Goal: Transaction & Acquisition: Purchase product/service

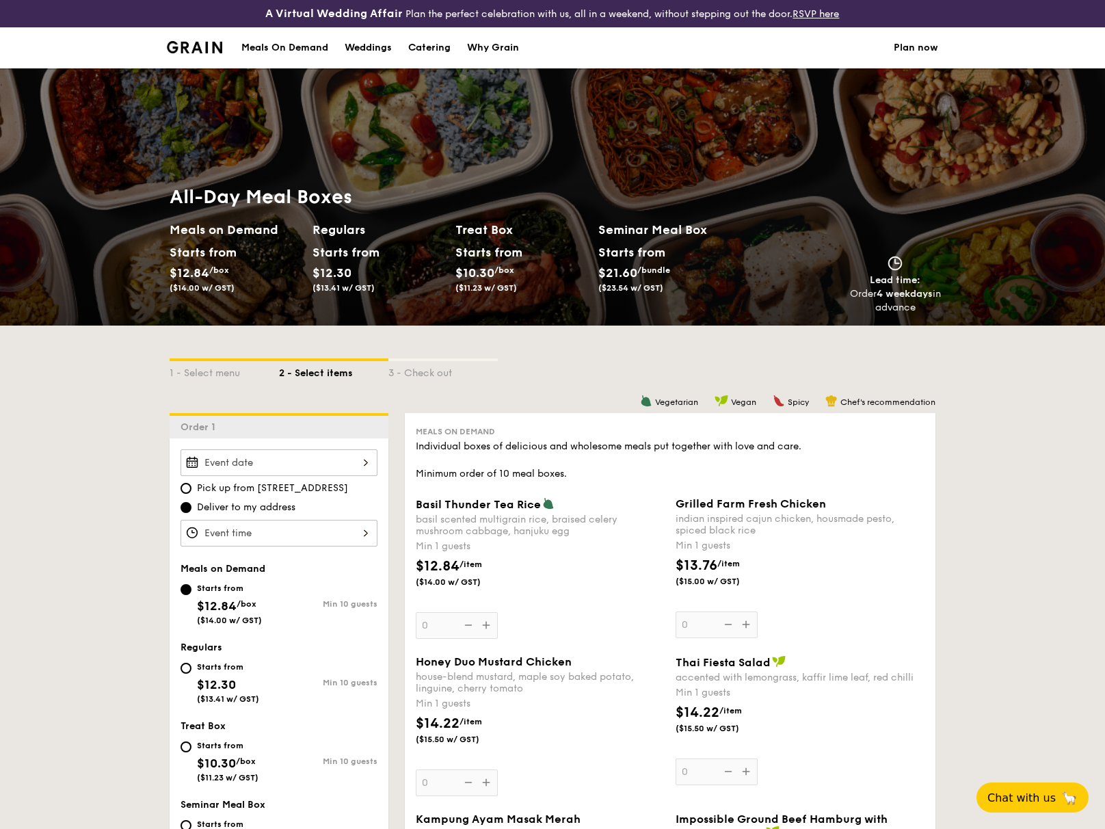
radio input "false"
radio input "true"
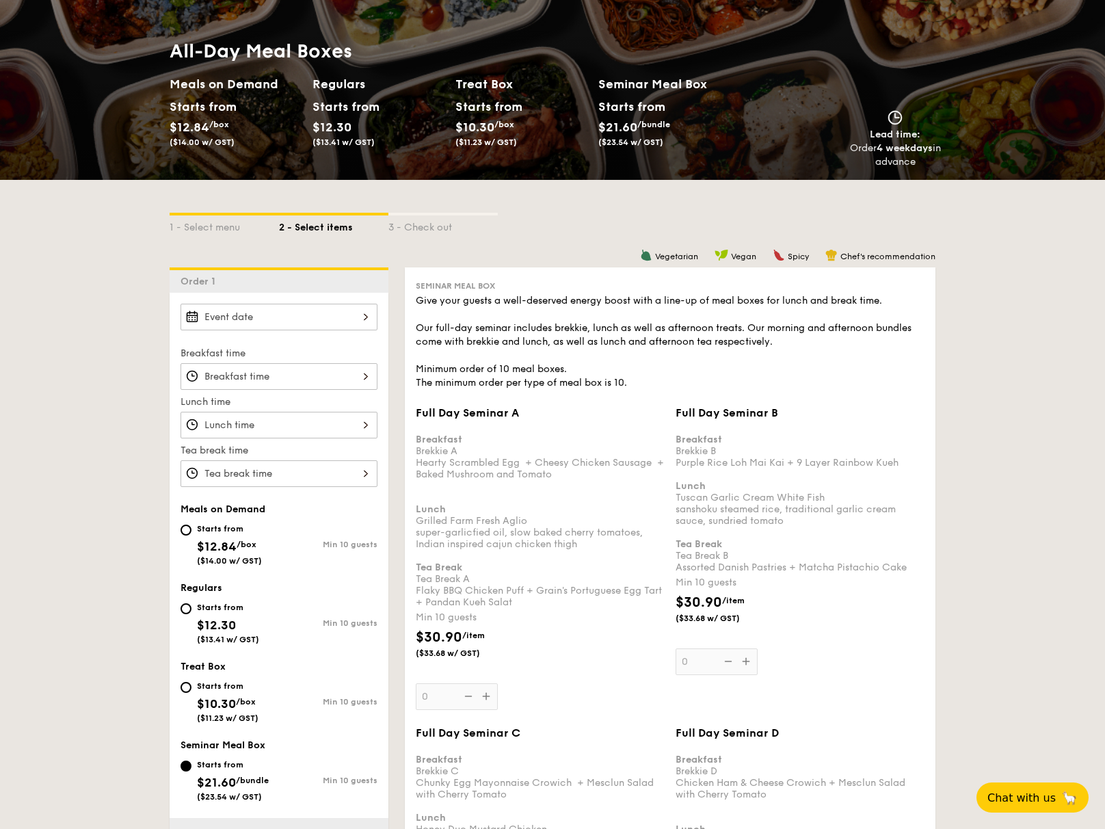
scroll to position [448, 0]
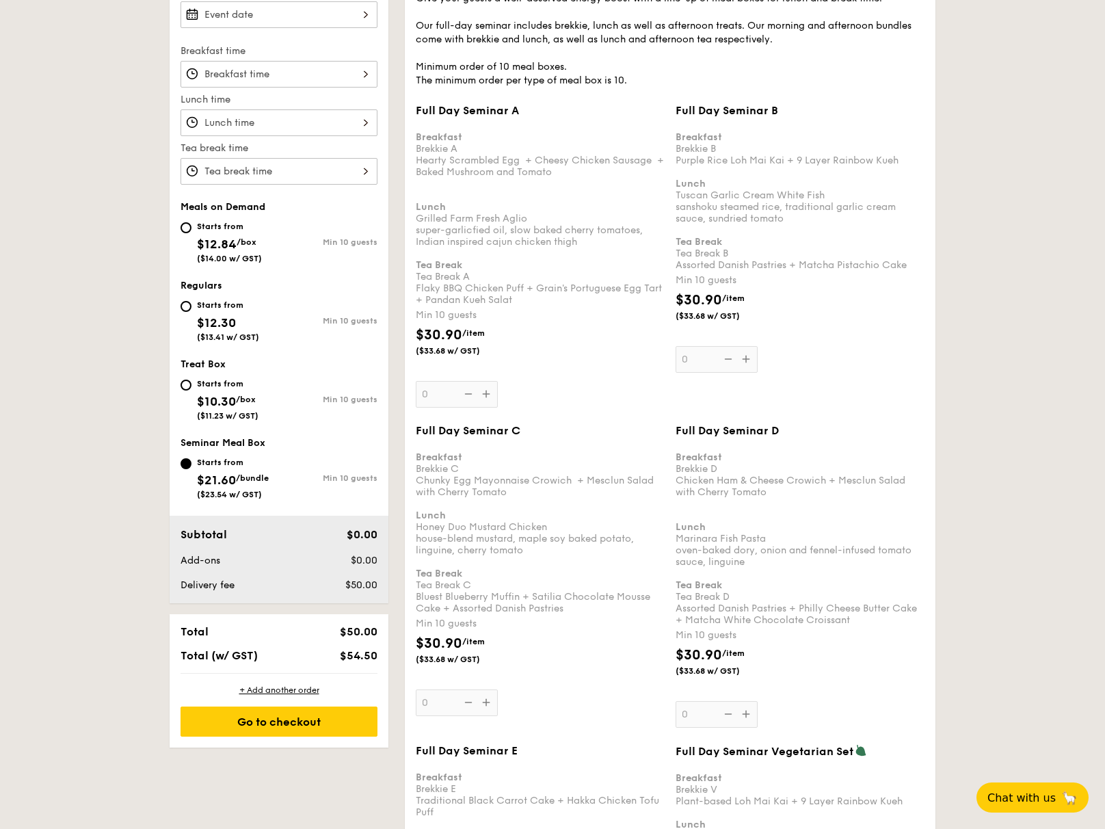
click at [225, 321] on span "$12.30" at bounding box center [216, 322] width 39 height 15
click at [192, 312] on input "Starts from $12.30 ($13.41 w/ GST) Min 10 guests" at bounding box center [186, 306] width 11 height 11
radio input "true"
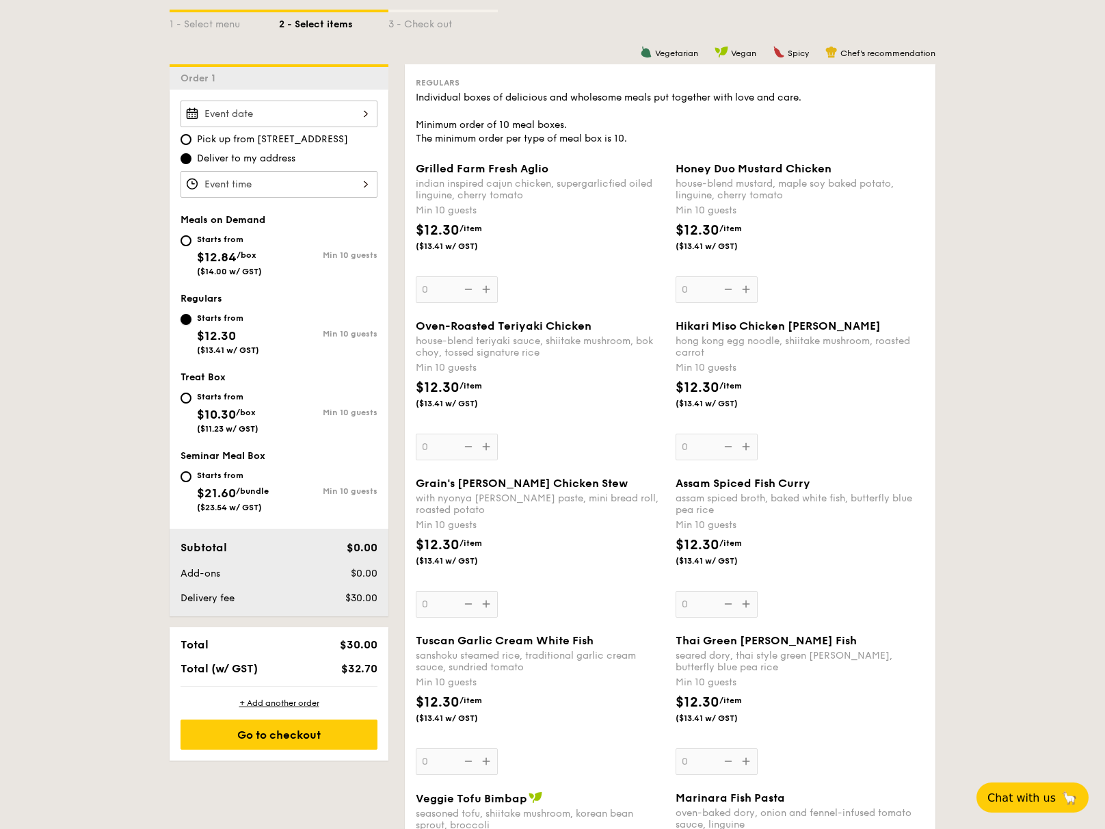
scroll to position [339, 0]
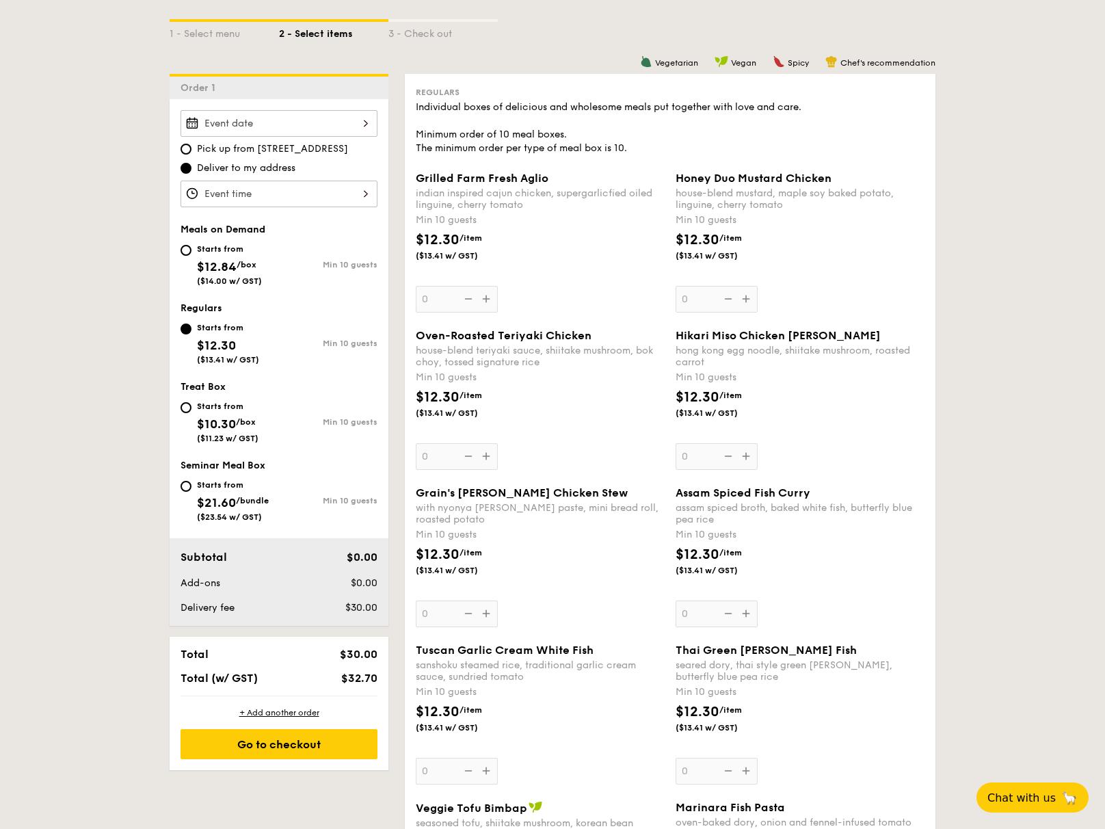
drag, startPoint x: 507, startPoint y: 191, endPoint x: 515, endPoint y: 220, distance: 30.5
click at [515, 220] on div "Grilled Farm Fresh Aglio indian inspired cajun chicken, supergarlicfied oiled l…" at bounding box center [540, 242] width 249 height 141
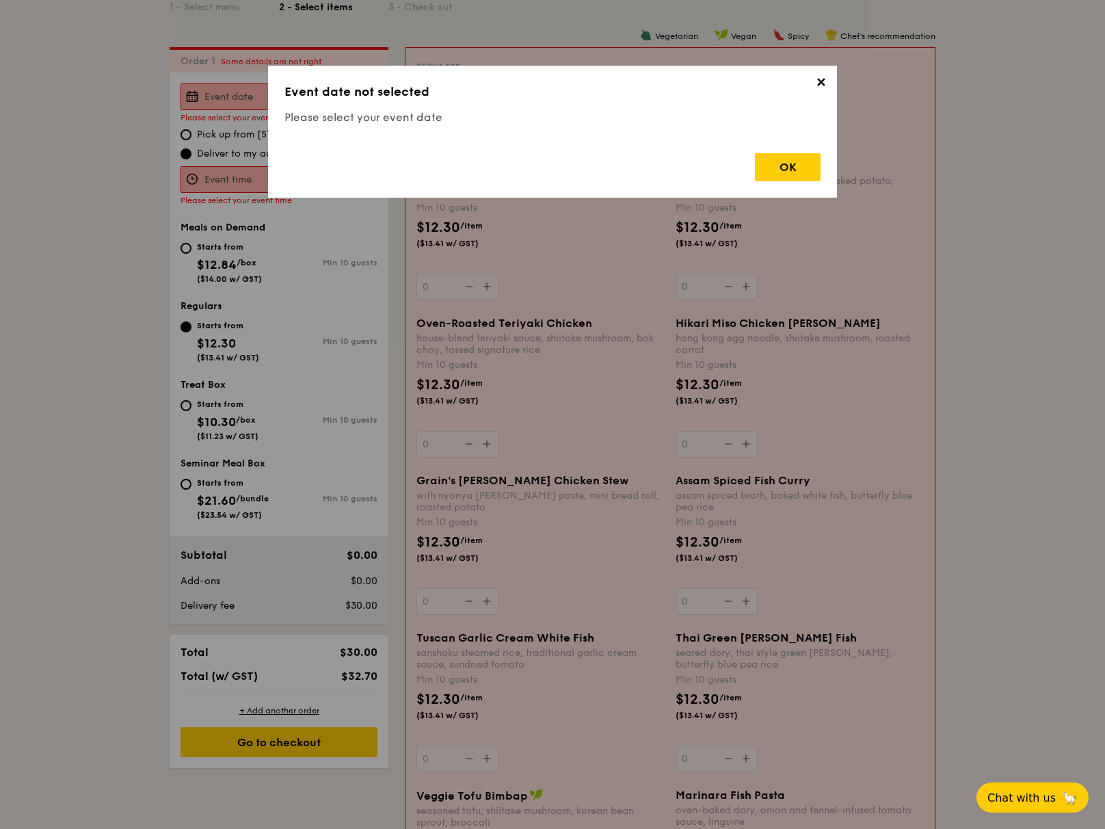
scroll to position [393, 0]
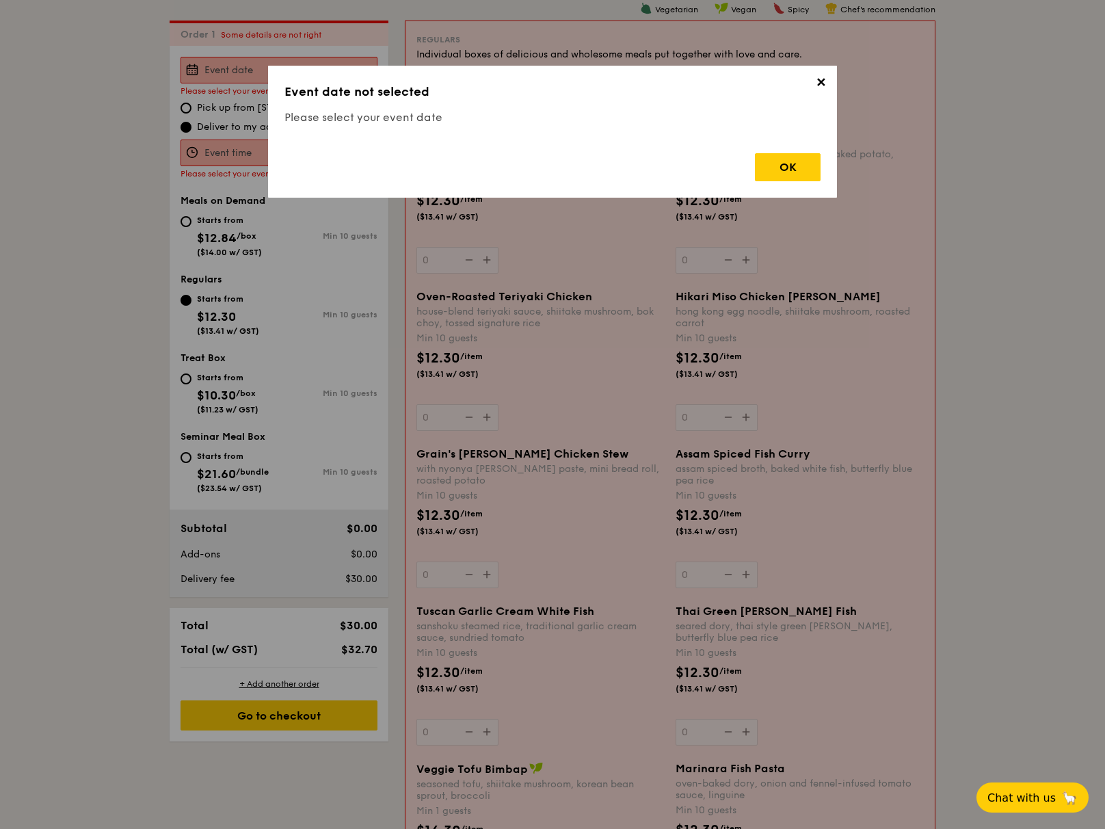
click at [799, 174] on div "OK" at bounding box center [788, 167] width 66 height 28
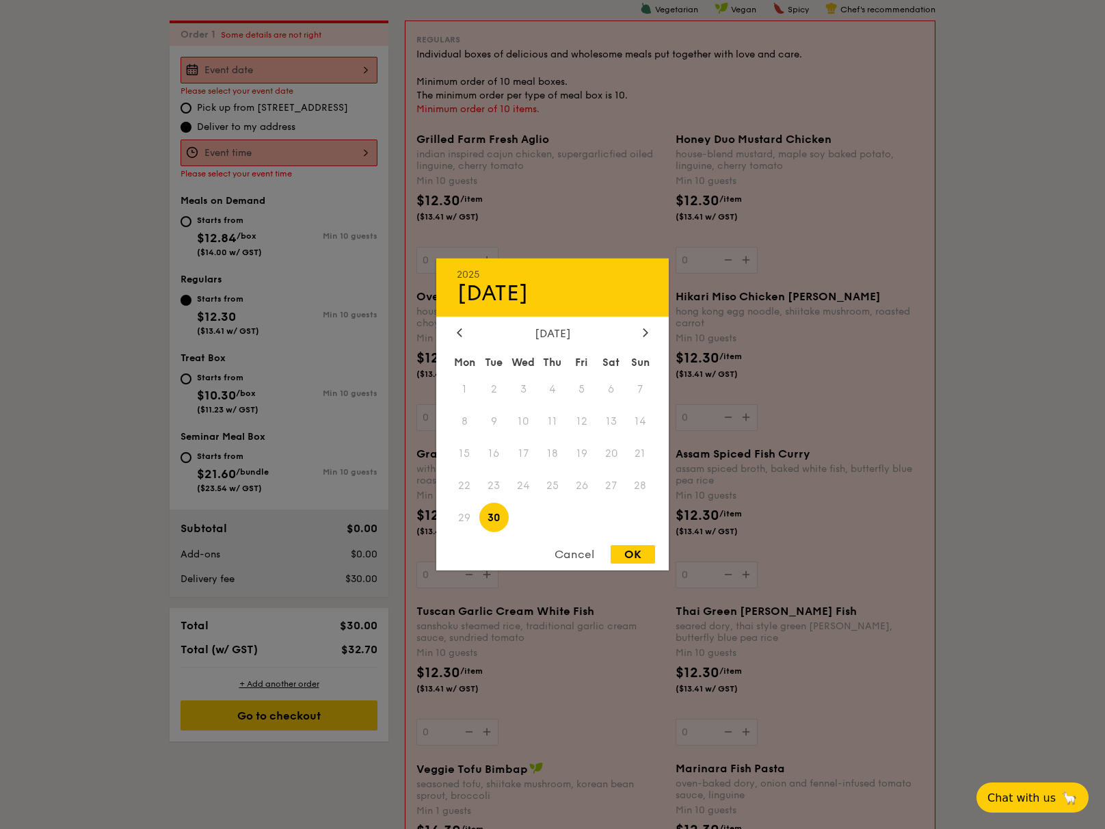
click at [288, 75] on div "2025 Sep [DATE] Tue Wed Thu Fri Sat Sun 1 2 3 4 5 6 7 8 9 10 11 12 13 14 15 16 …" at bounding box center [279, 70] width 197 height 27
click at [644, 335] on icon at bounding box center [646, 332] width 4 height 8
click at [558, 523] on span "30" at bounding box center [552, 517] width 29 height 29
click at [642, 555] on div "OK" at bounding box center [633, 554] width 44 height 18
type input "[DATE]"
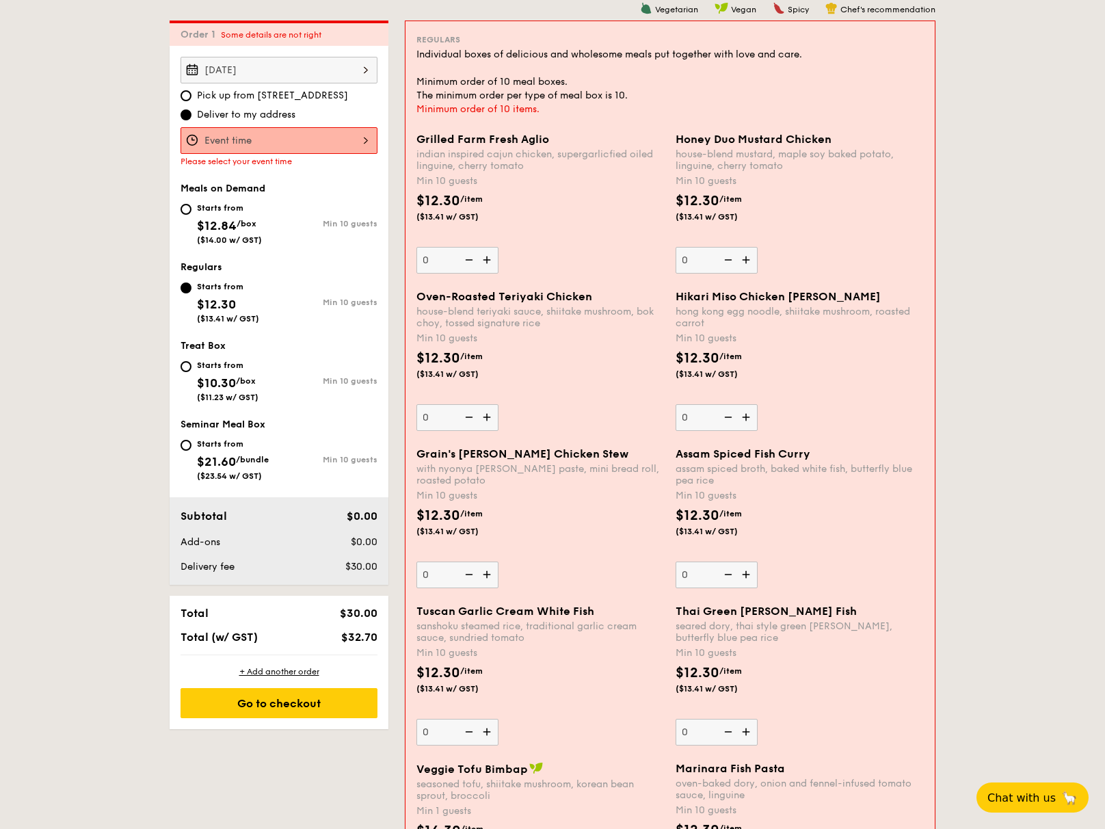
click at [289, 125] on div "[DATE] Pick up from [STREET_ADDRESS] Deliver to my address Please select your e…" at bounding box center [279, 111] width 197 height 109
click at [288, 138] on div at bounding box center [279, 140] width 197 height 27
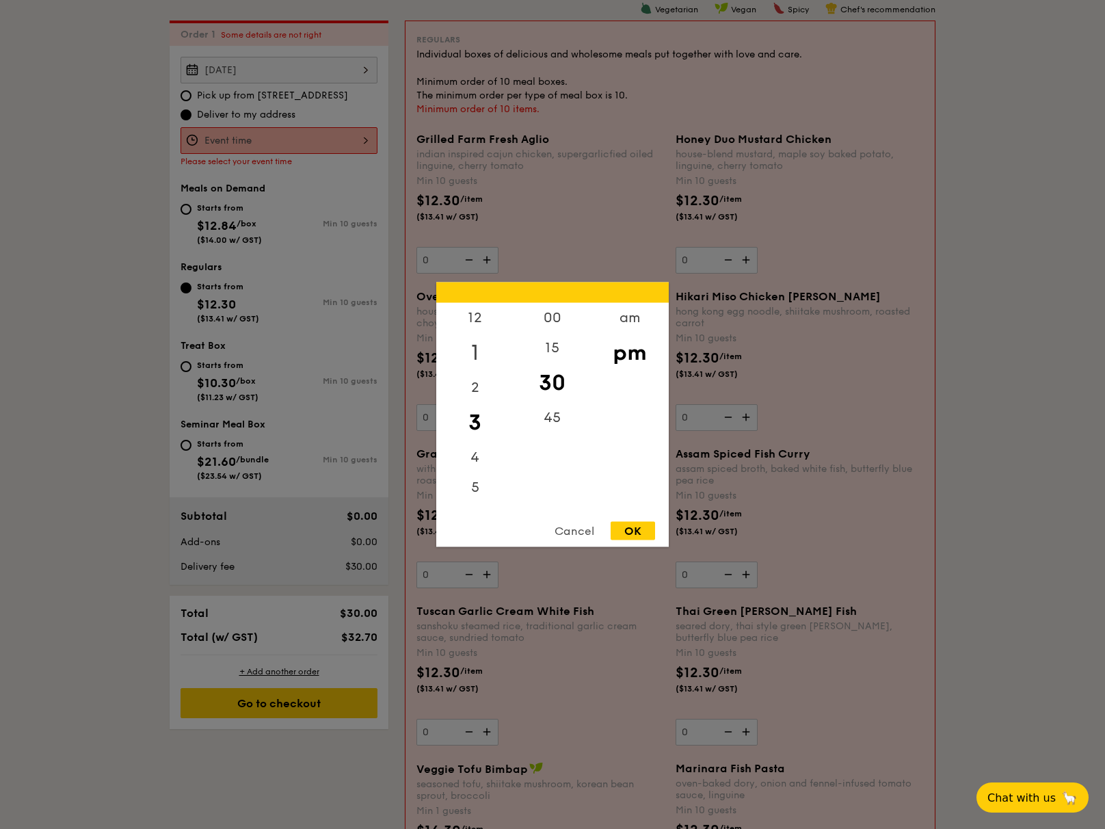
drag, startPoint x: 474, startPoint y: 382, endPoint x: 478, endPoint y: 354, distance: 28.3
click at [475, 416] on div "12 1 2 3 4 5 6 7 8 9 10 11" at bounding box center [474, 407] width 77 height 209
click at [479, 326] on div "12" at bounding box center [474, 323] width 77 height 40
click at [546, 321] on div "00" at bounding box center [552, 323] width 77 height 40
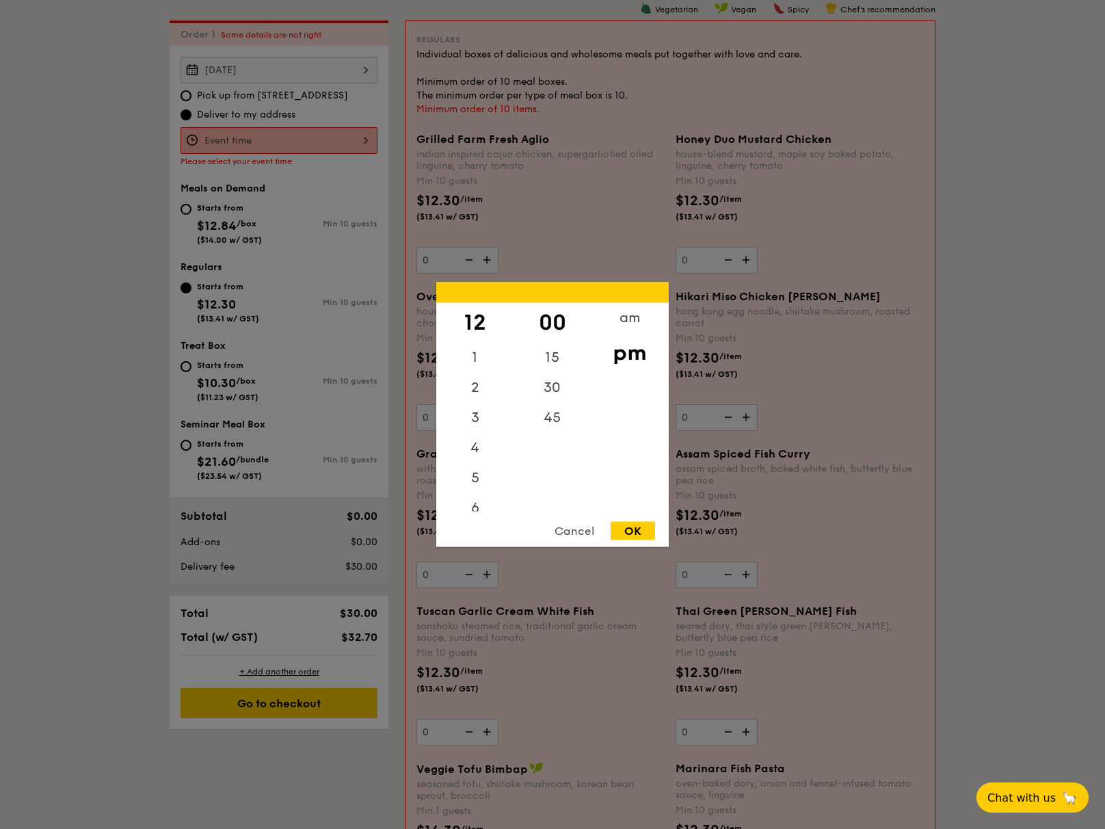
click at [644, 530] on div "OK" at bounding box center [633, 531] width 44 height 18
type input "12:00PM"
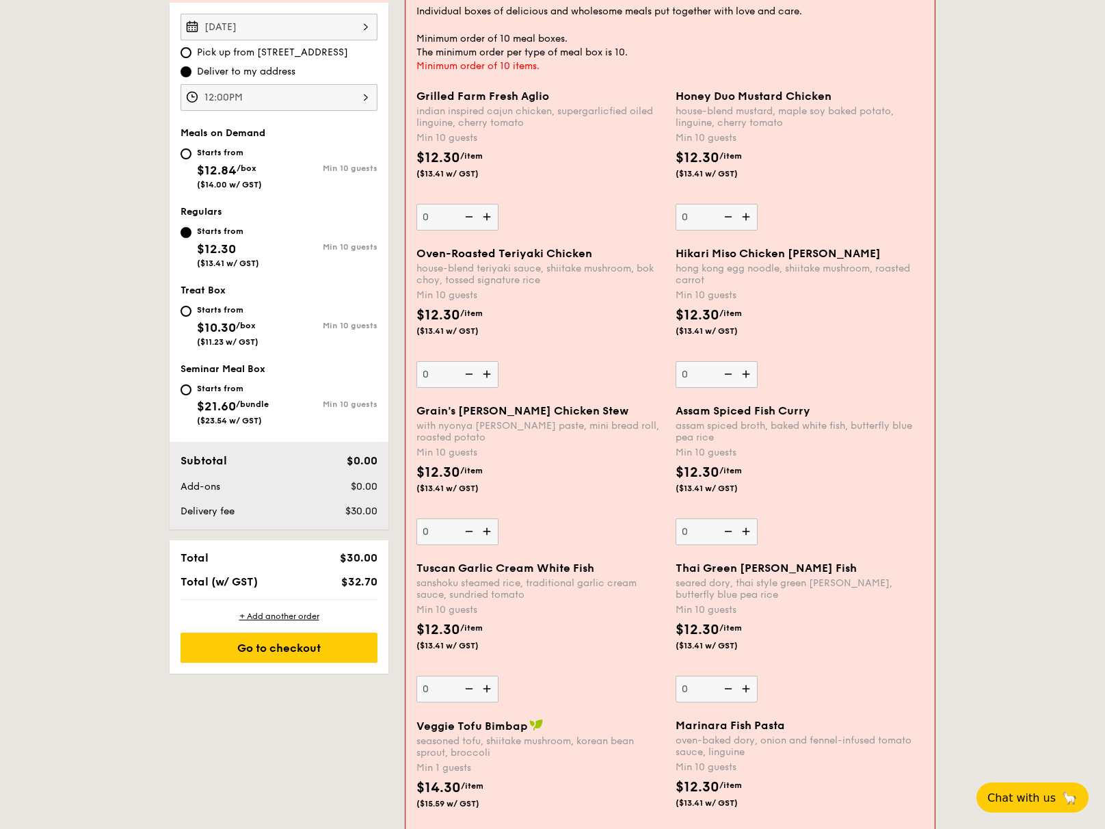
scroll to position [442, 0]
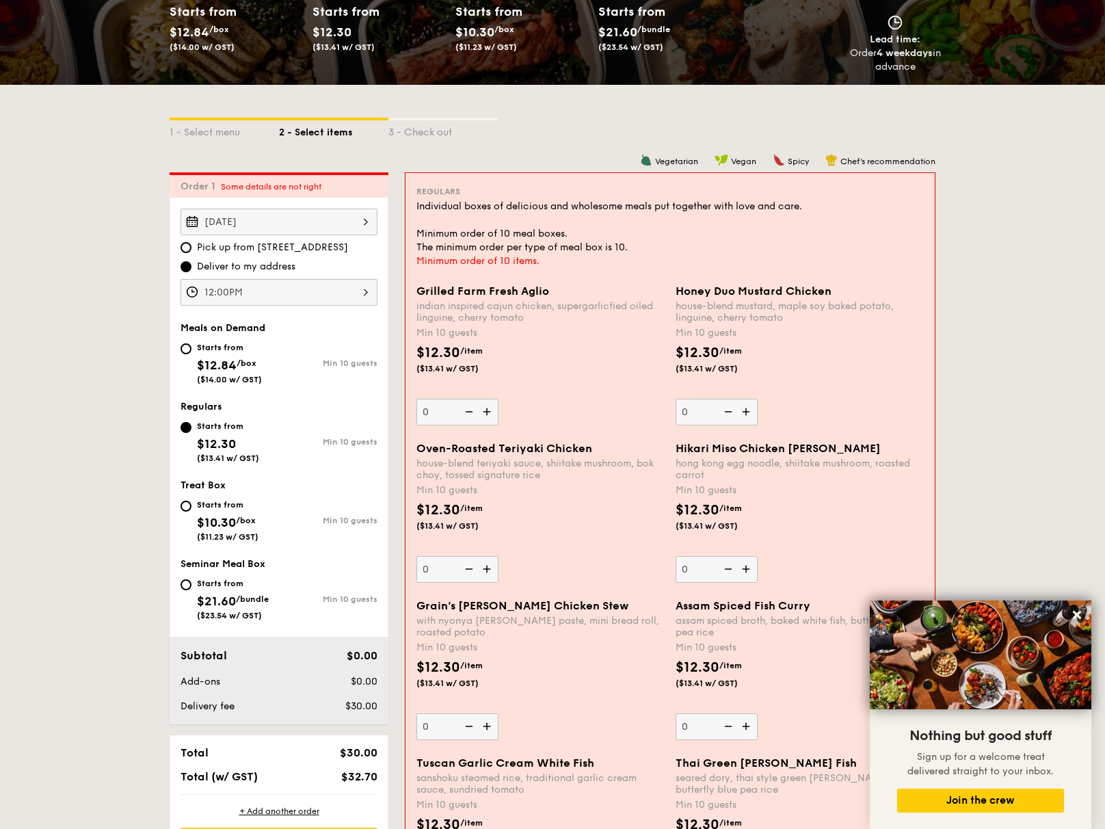
scroll to position [198, 0]
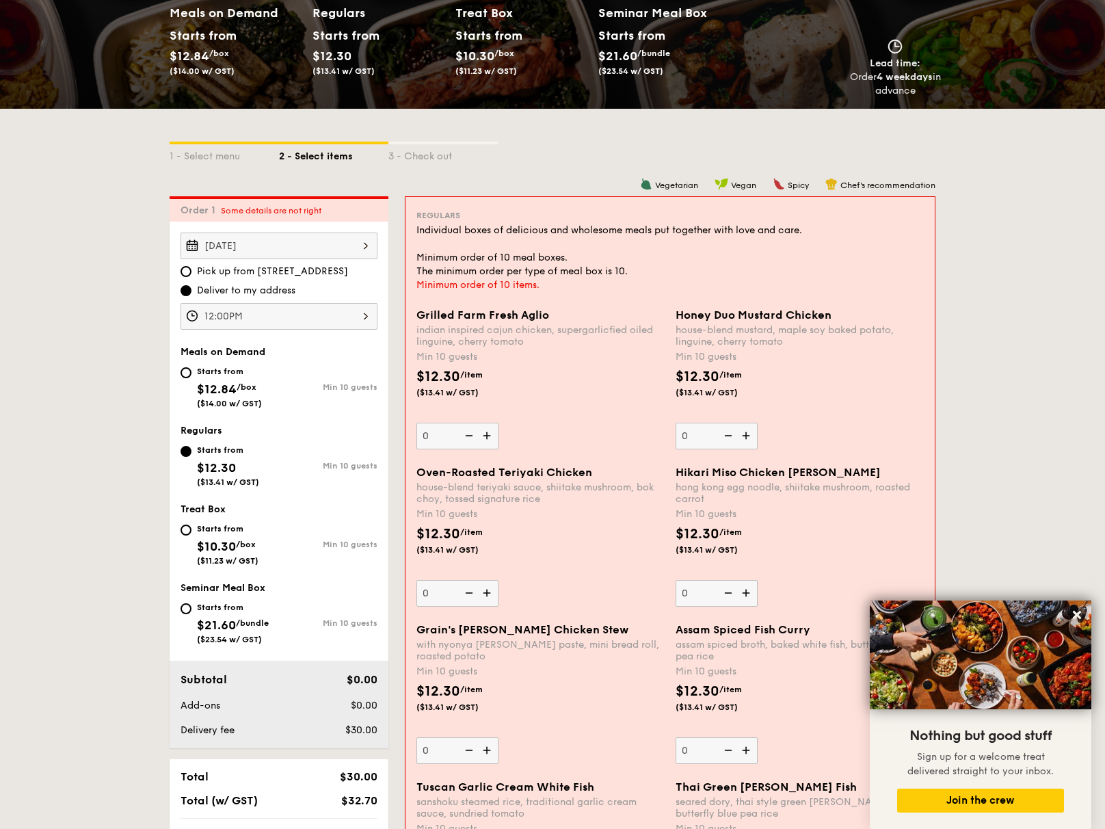
scroll to position [220, 0]
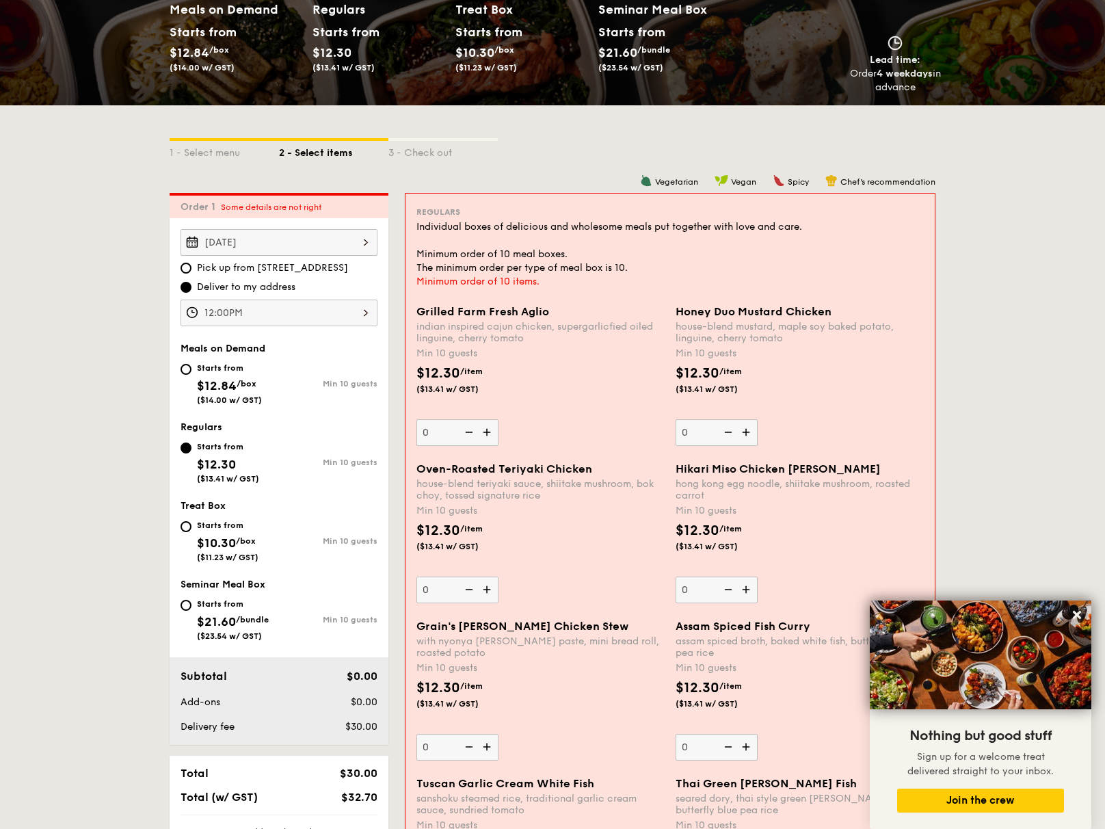
click at [531, 420] on div "Grilled Farm Fresh Aglio indian inspired cajun chicken, supergarlicfied oiled l…" at bounding box center [541, 375] width 248 height 141
click at [499, 420] on input "0" at bounding box center [458, 432] width 82 height 27
click at [491, 437] on img at bounding box center [488, 432] width 21 height 26
click at [491, 437] on input "0" at bounding box center [458, 432] width 82 height 27
type input "10"
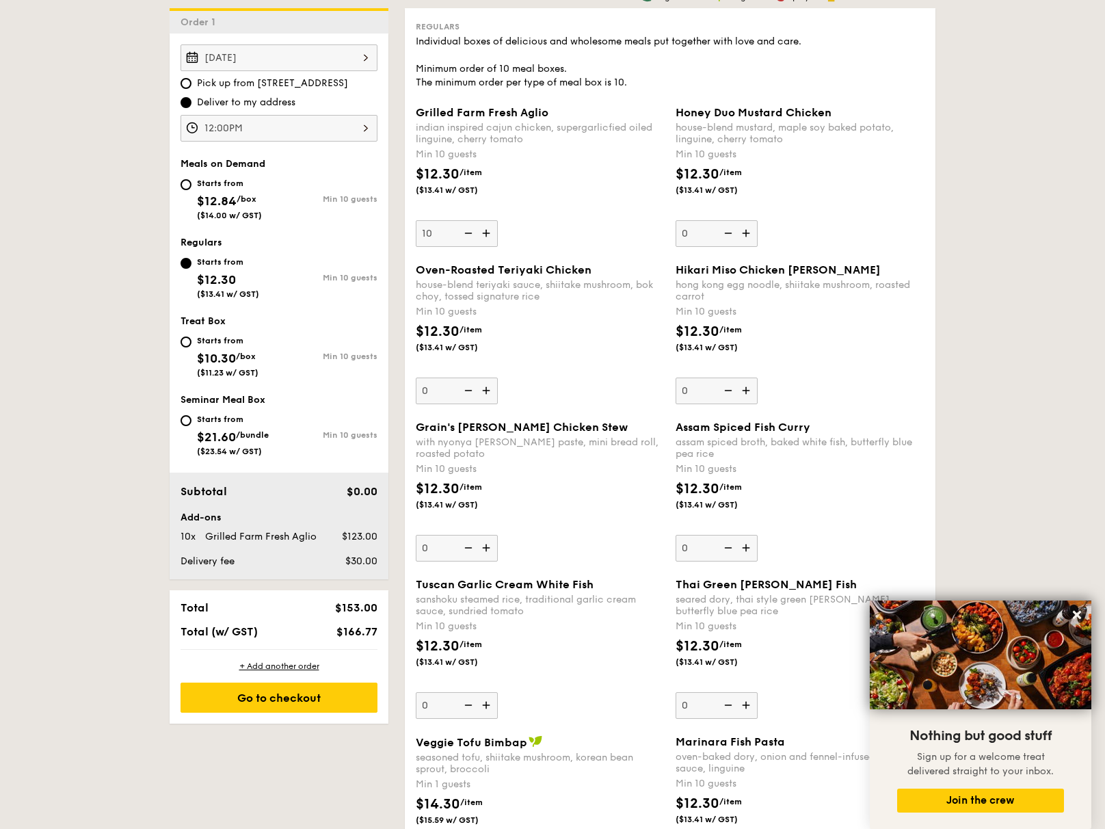
scroll to position [406, 0]
click at [1075, 616] on icon at bounding box center [1077, 615] width 8 height 8
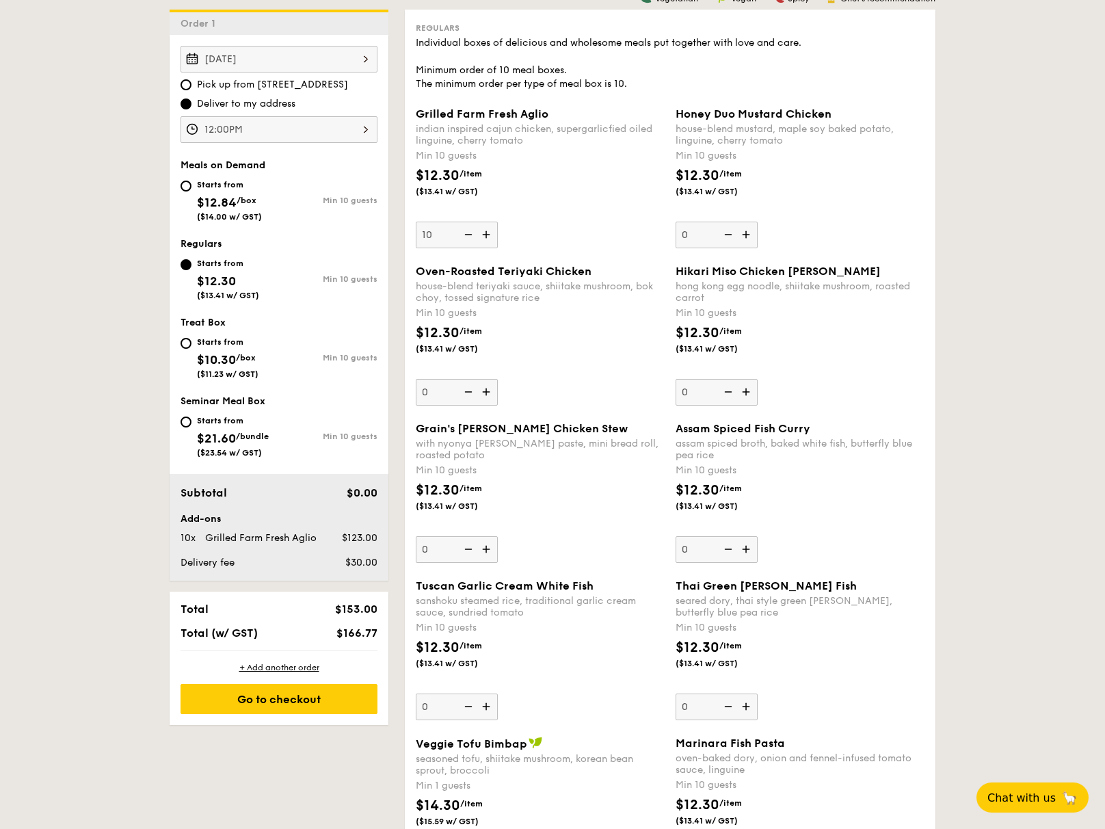
scroll to position [403, 0]
